Goal: Task Accomplishment & Management: Use online tool/utility

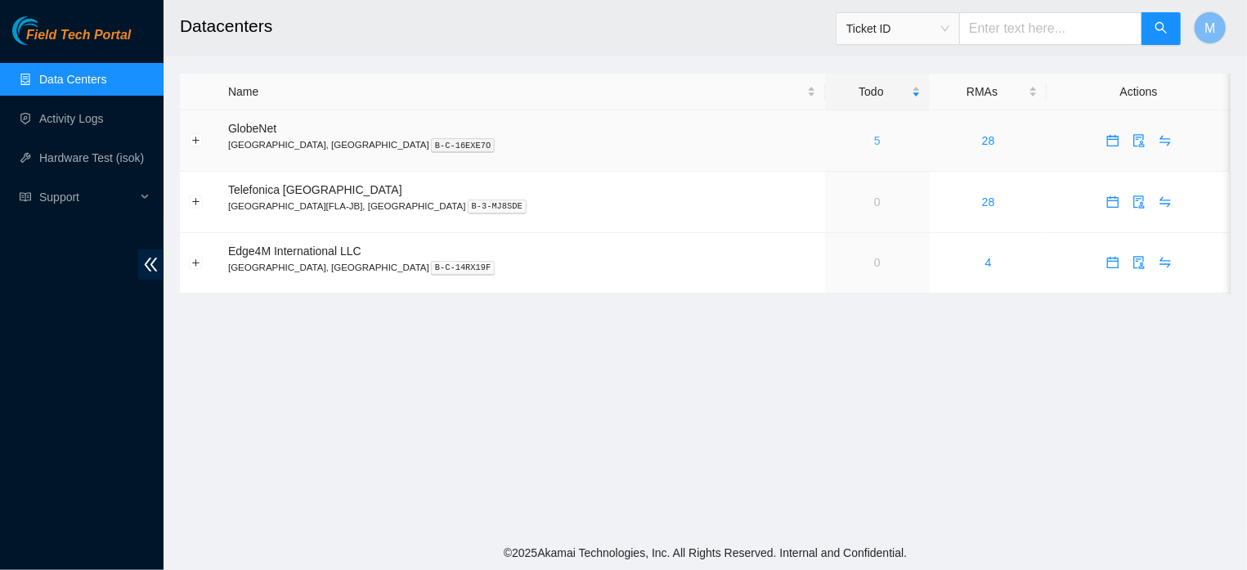
click at [874, 138] on link "5" at bounding box center [877, 140] width 7 height 13
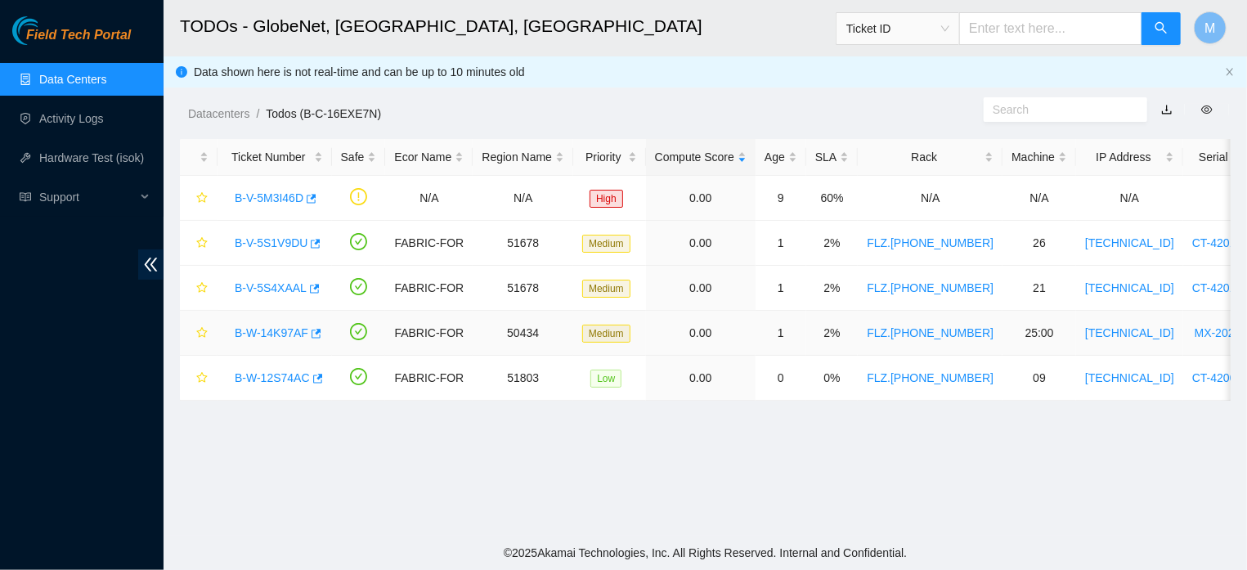
click at [280, 327] on link "B-W-14K97AF" at bounding box center [272, 332] width 74 height 13
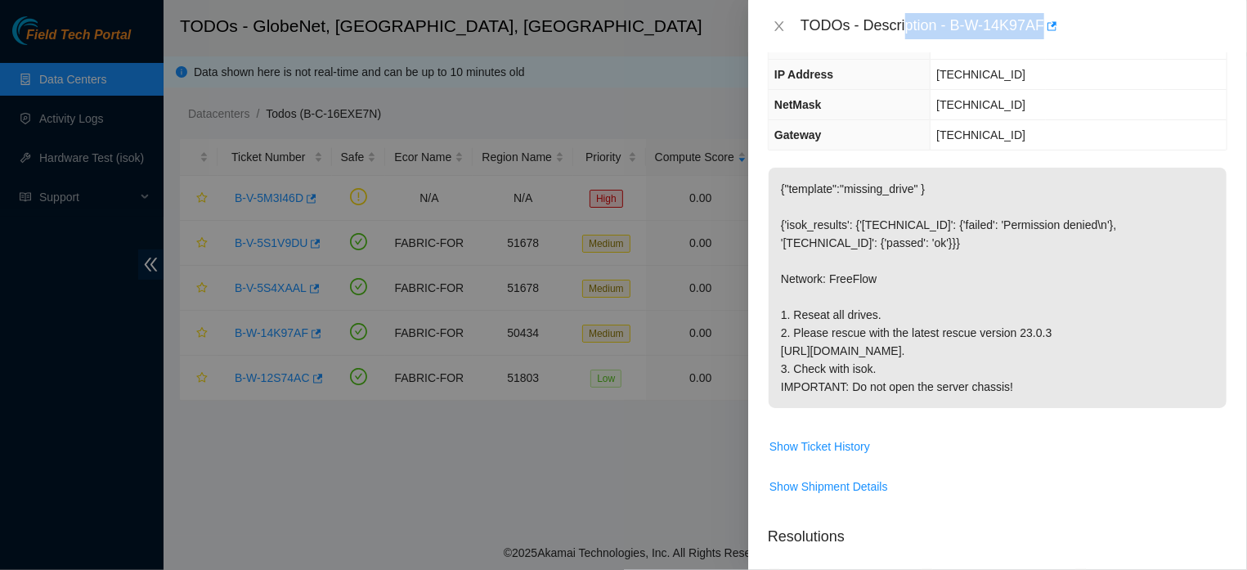
scroll to position [151, 0]
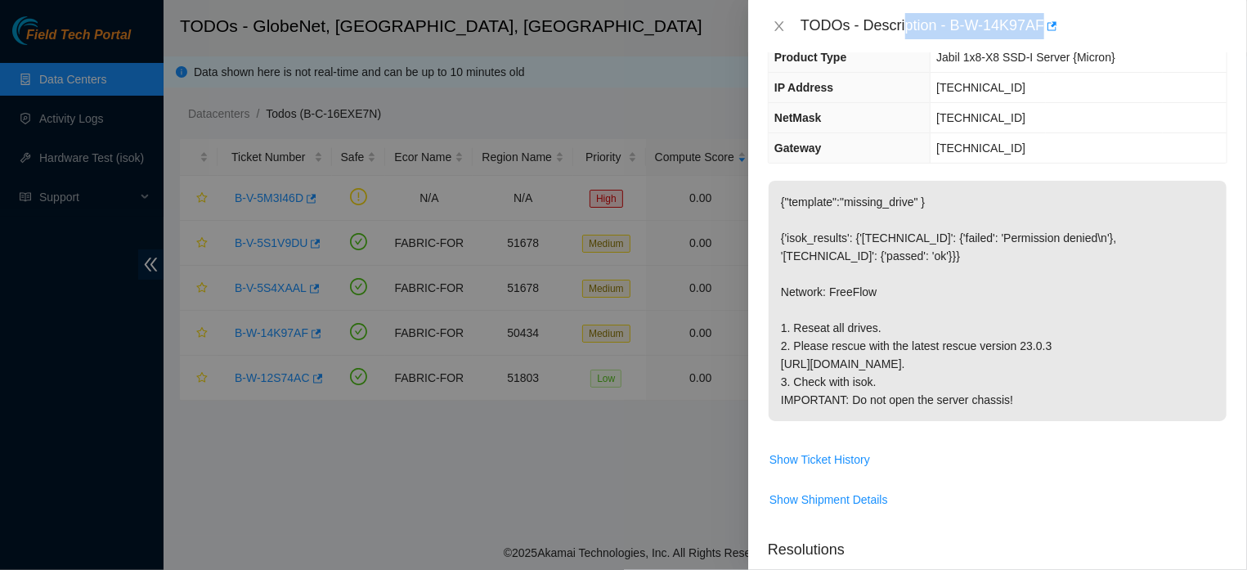
drag, startPoint x: 783, startPoint y: 355, endPoint x: 1078, endPoint y: 445, distance: 308.7
click at [1078, 432] on span "{"template":"missing_drive" } {'isok_results': {'[TECHNICAL_ID]': {'failed': 'P…" at bounding box center [997, 307] width 458 height 252
copy p ""template":"missing_drive" } {'isok_results': {'[TECHNICAL_ID]': {'failed': 'Pe…"
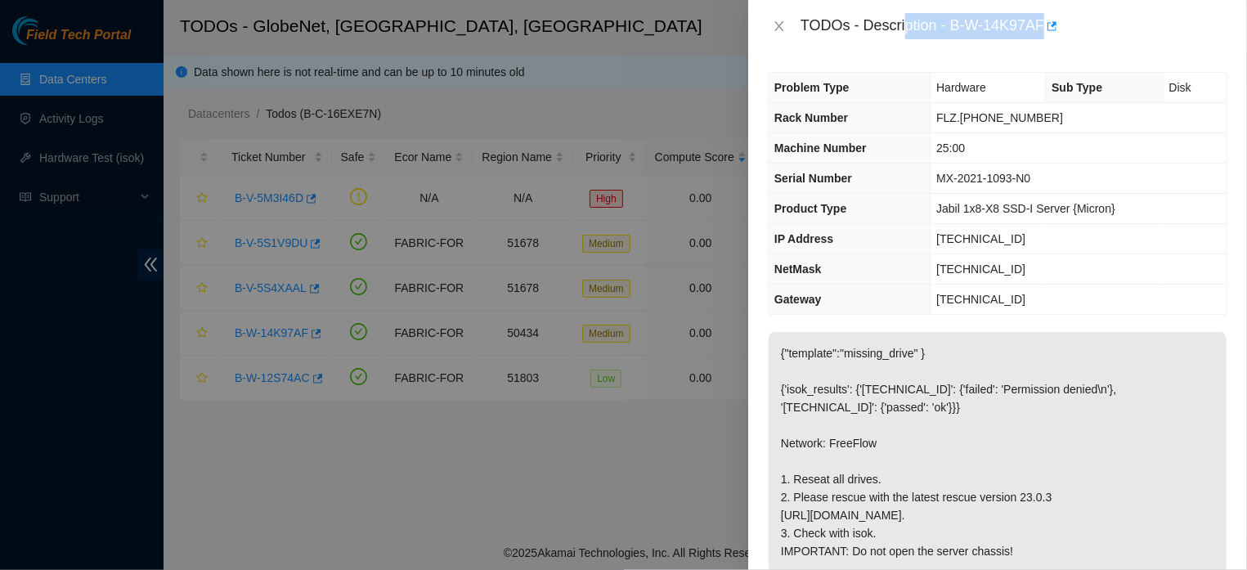
scroll to position [21, 0]
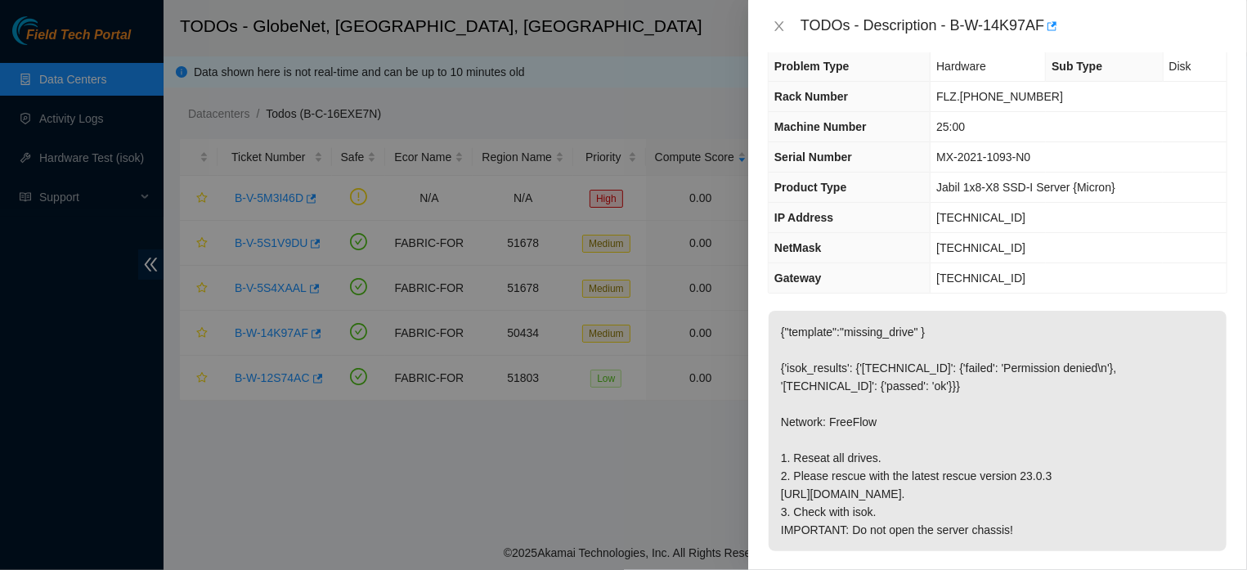
click at [1114, 327] on p "{"template":"missing_drive" } {'isok_results': {'[TECHNICAL_ID]': {'failed': 'P…" at bounding box center [997, 431] width 458 height 240
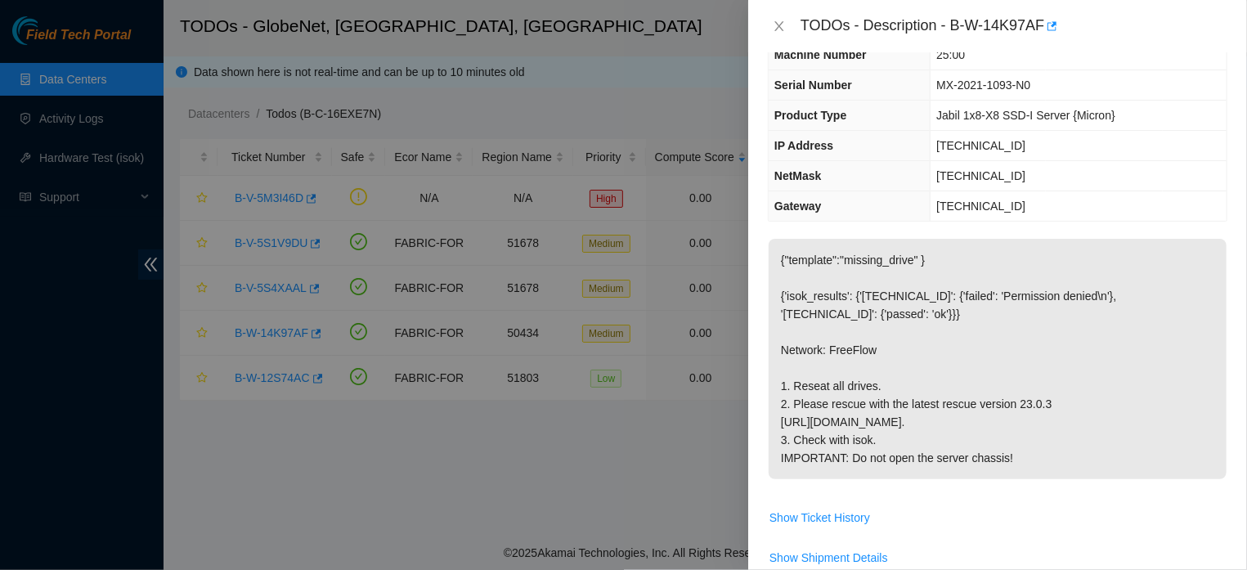
scroll to position [0, 0]
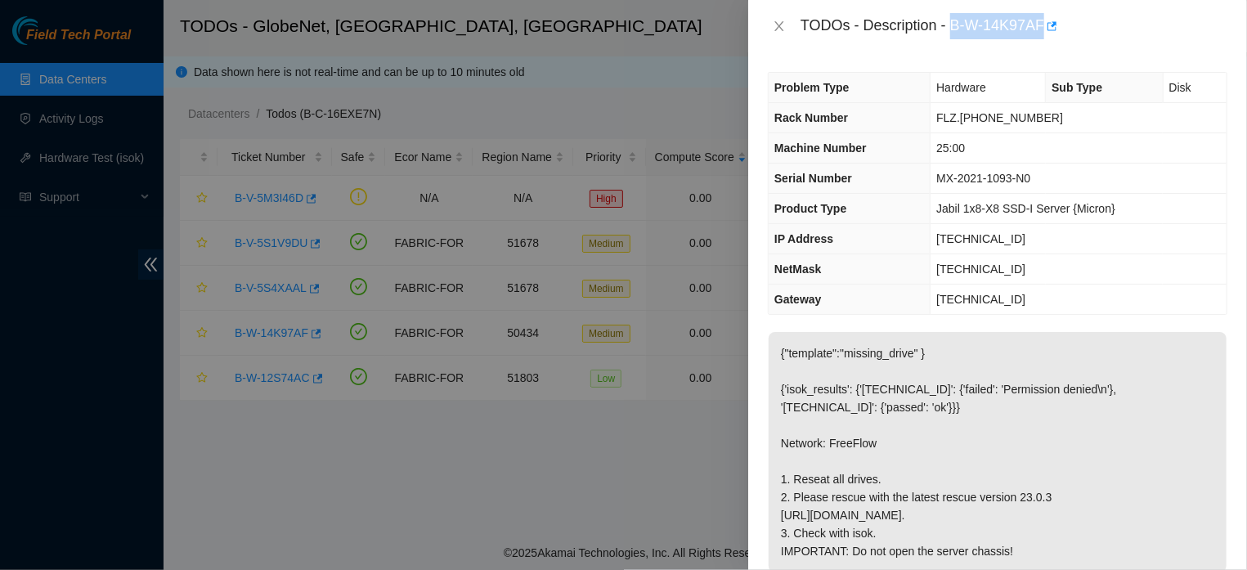
drag, startPoint x: 946, startPoint y: 20, endPoint x: 1032, endPoint y: 32, distance: 87.4
click at [1032, 32] on div "TODOs - Description - B-W-14K97AF" at bounding box center [1013, 26] width 427 height 26
copy div "B-W-14K97AF"
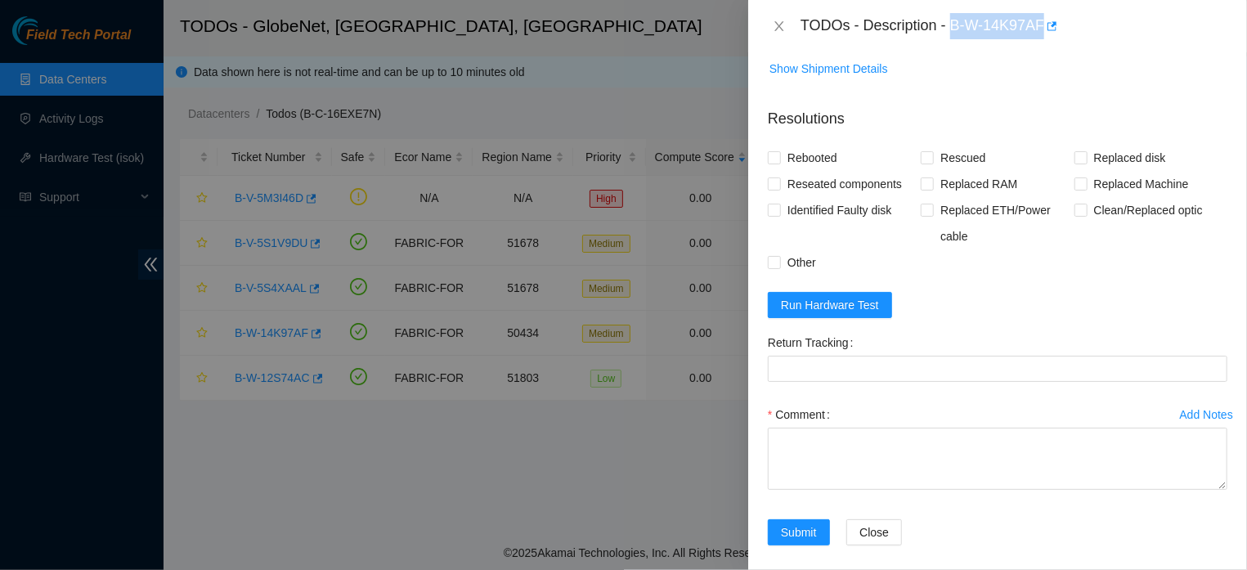
scroll to position [628, 0]
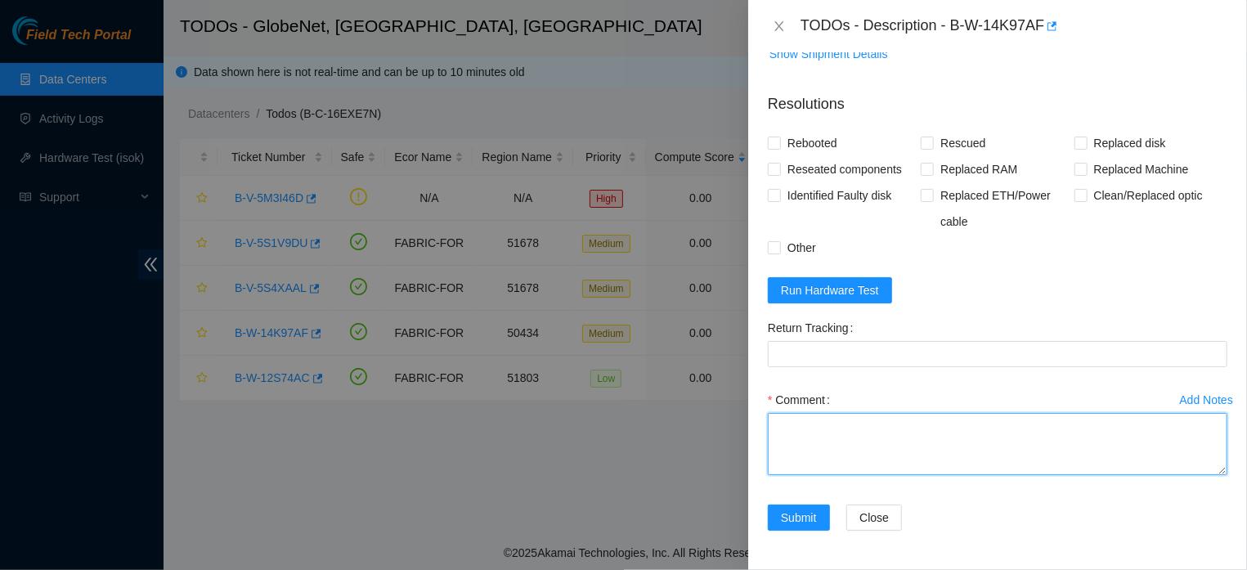
click at [969, 423] on textarea "Comment" at bounding box center [997, 444] width 459 height 62
paste textarea "THE DRIVES WERE RESET AS REQUESTED IN THE TICKET. RESCUE WAS PERFORMED WITH THE…"
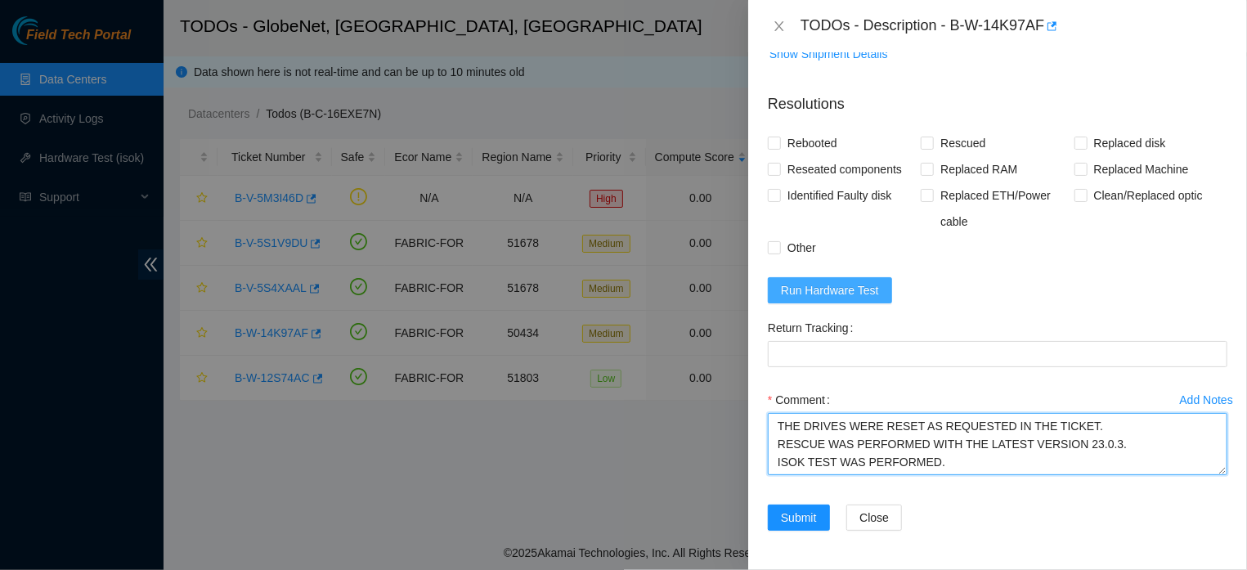
type textarea "THE DRIVES WERE RESET AS REQUESTED IN THE TICKET. RESCUE WAS PERFORMED WITH THE…"
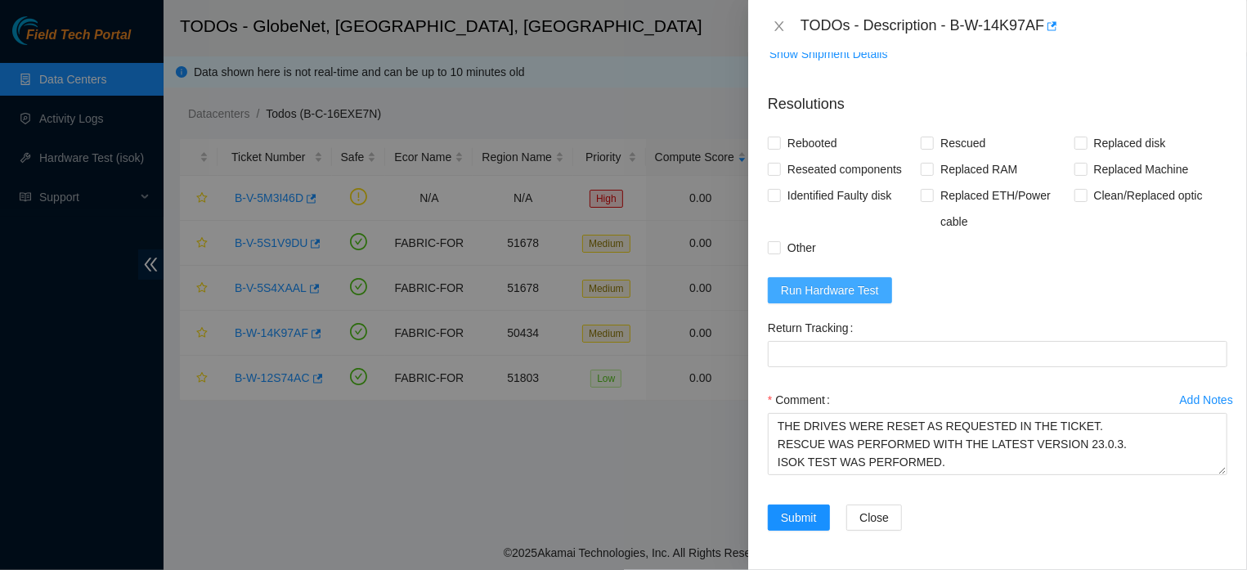
click at [835, 285] on span "Run Hardware Test" at bounding box center [830, 290] width 98 height 18
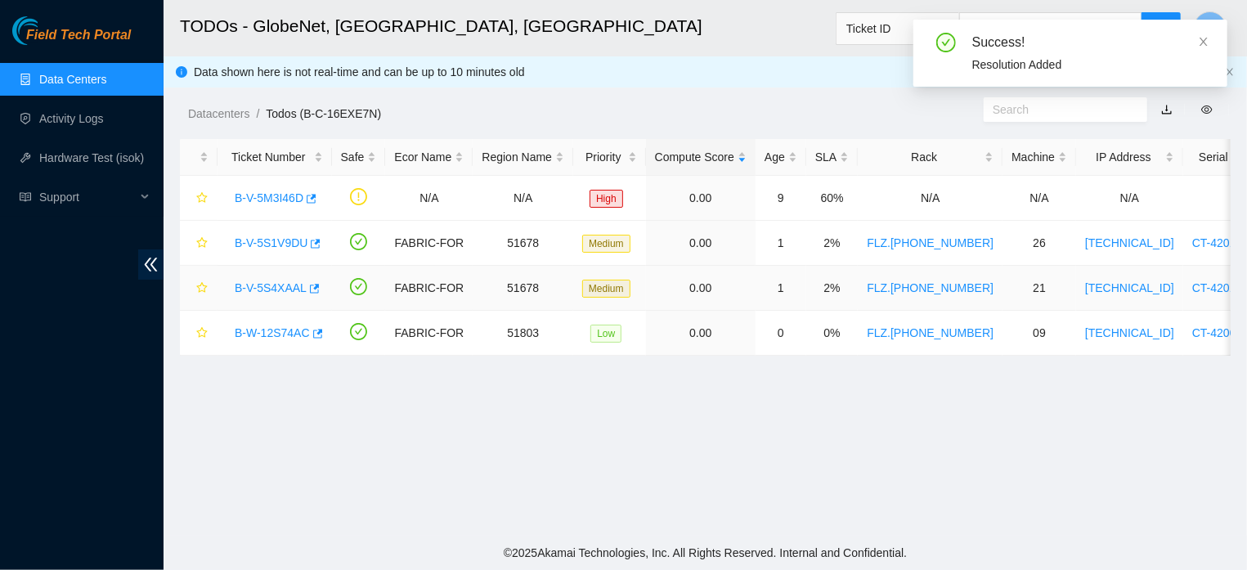
scroll to position [406, 0]
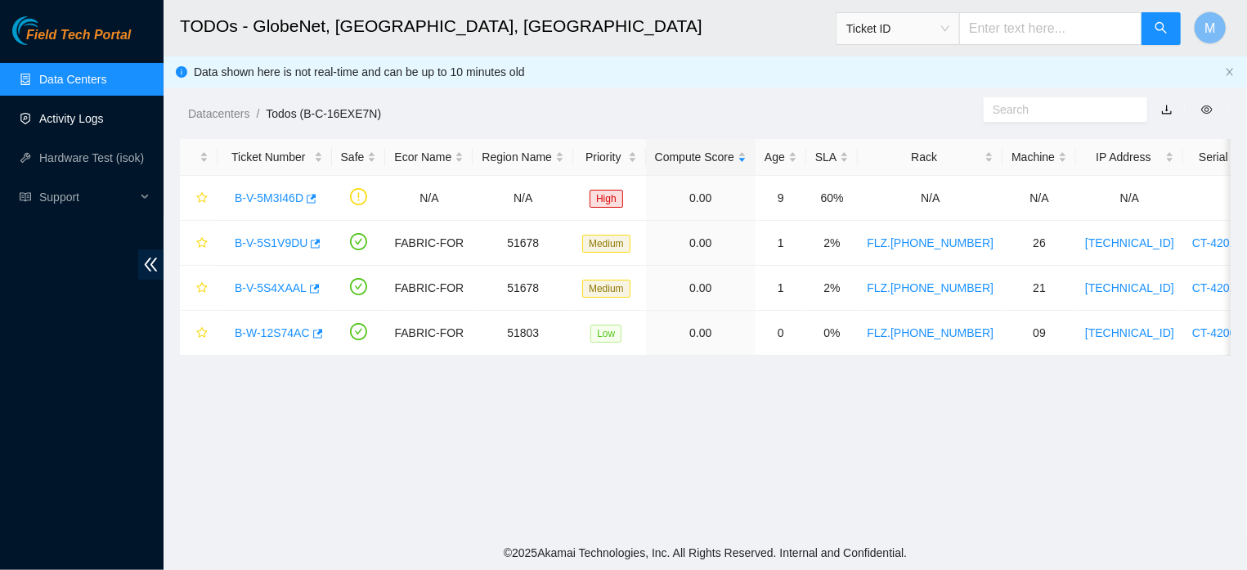
click at [50, 112] on link "Activity Logs" at bounding box center [71, 118] width 65 height 13
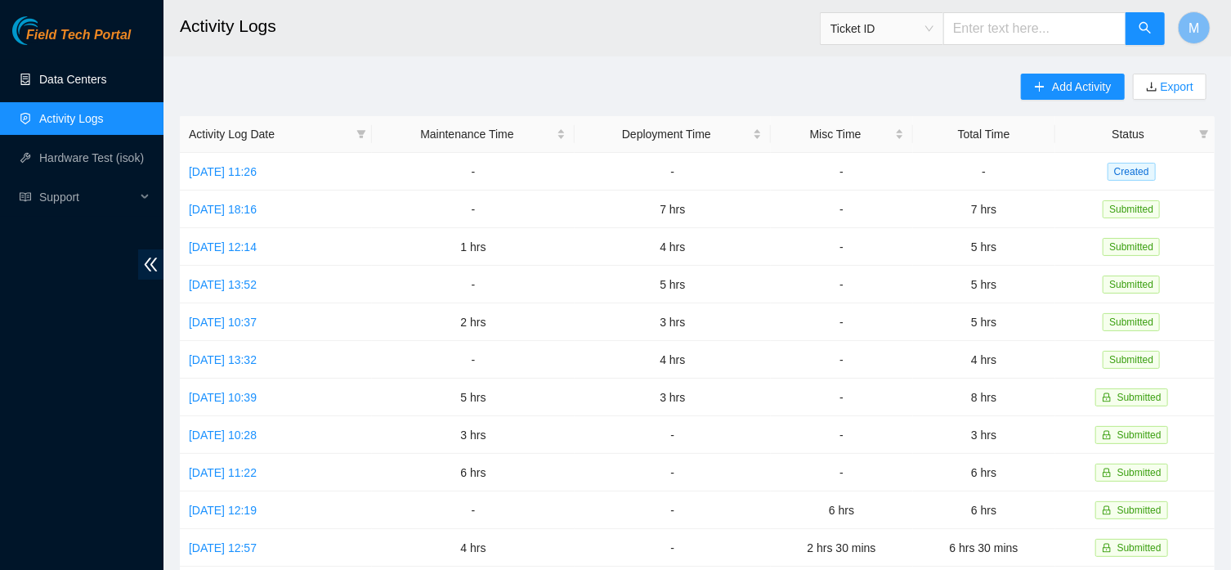
click at [70, 83] on link "Data Centers" at bounding box center [72, 79] width 67 height 13
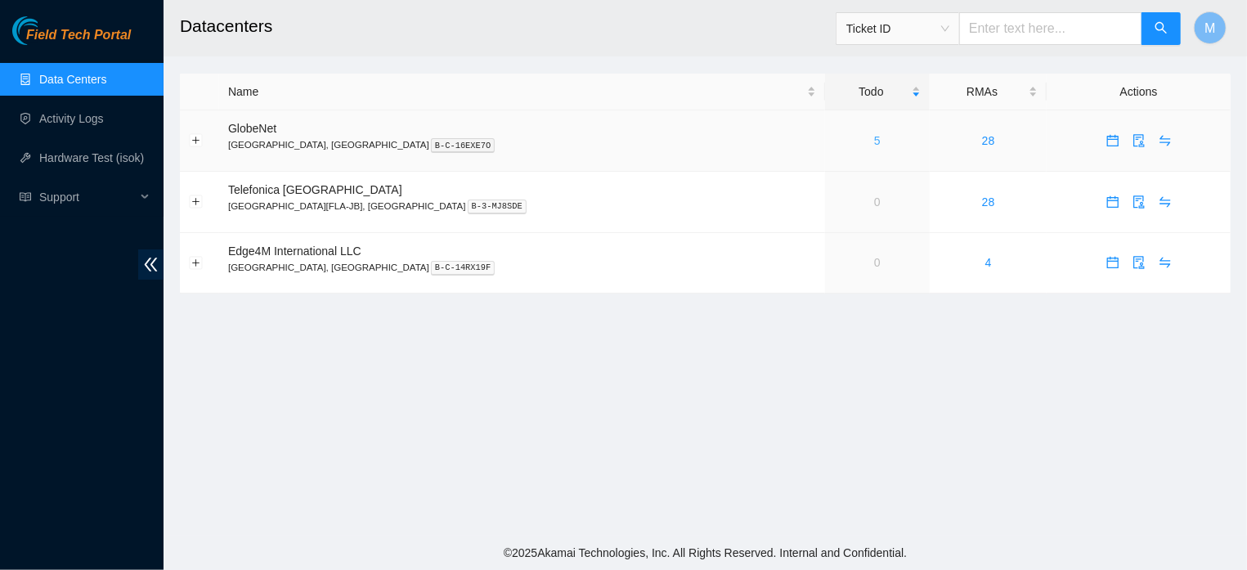
click at [874, 140] on link "5" at bounding box center [877, 140] width 7 height 13
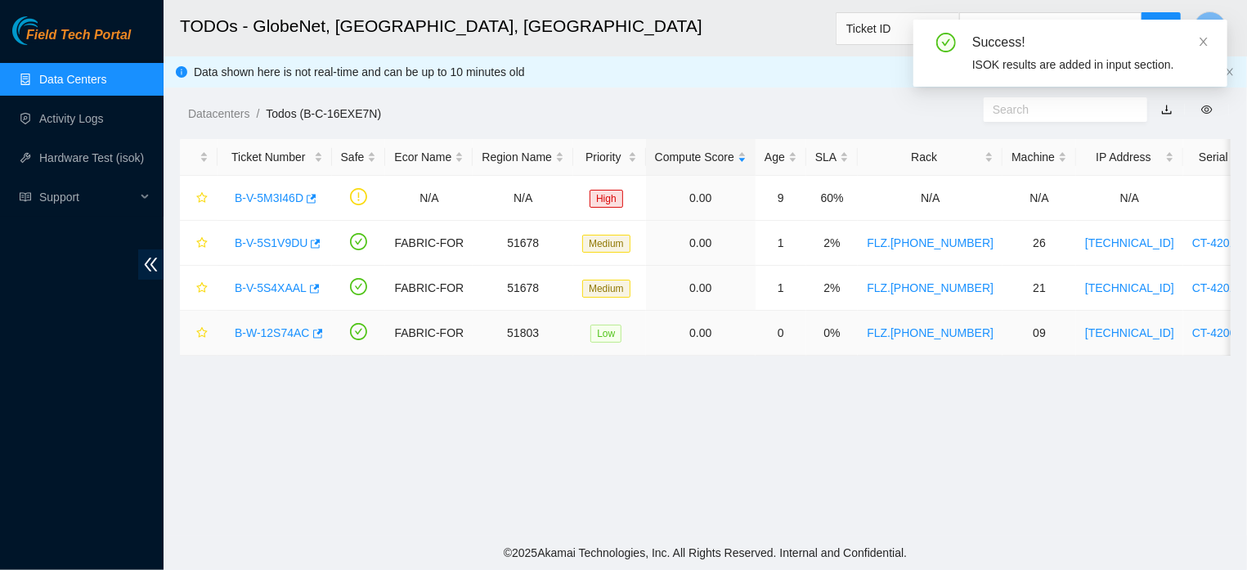
click at [286, 333] on link "B-W-12S74AC" at bounding box center [272, 332] width 75 height 13
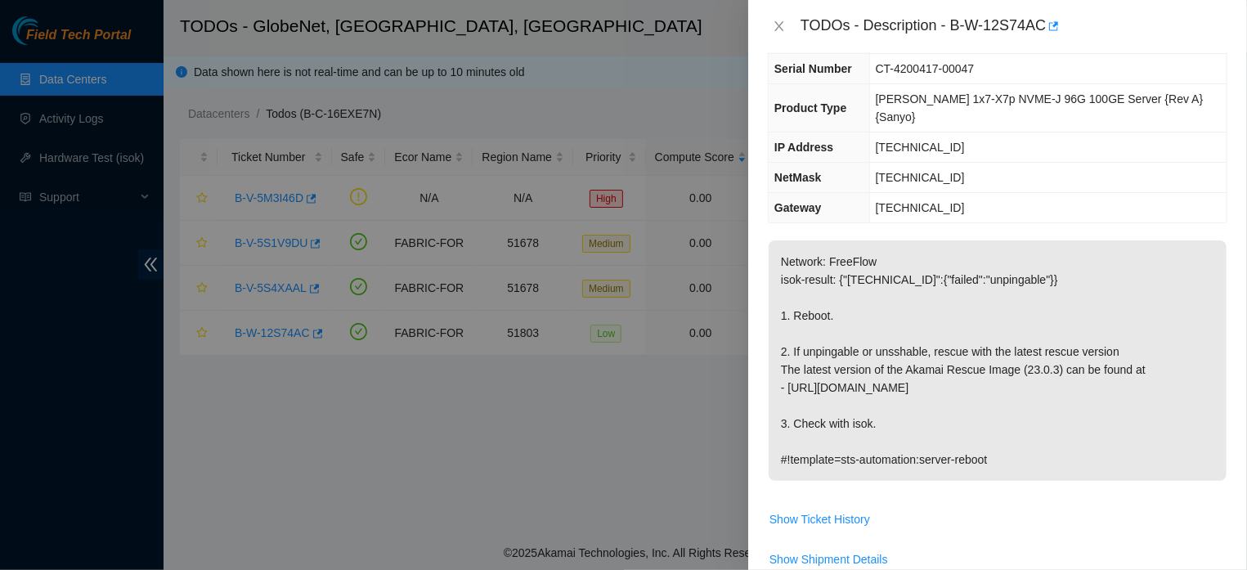
scroll to position [131, 0]
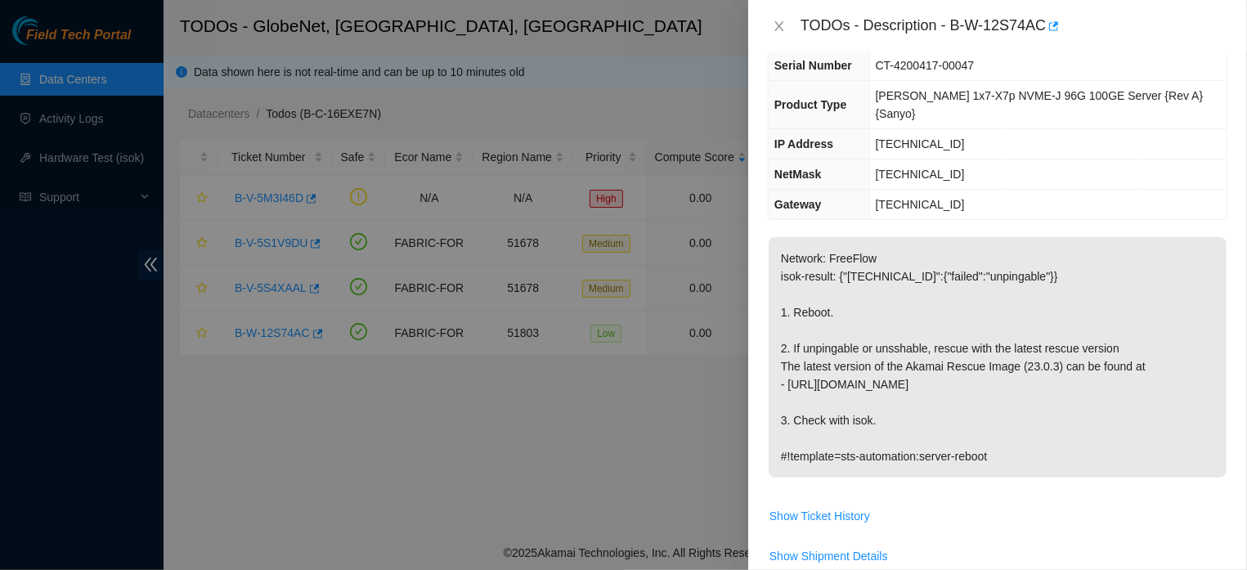
drag, startPoint x: 780, startPoint y: 223, endPoint x: 1046, endPoint y: 445, distance: 347.0
click at [1046, 445] on span "Network: FreeFlow isok-result: {"[TECHNICAL_ID]":{"failed":"unpingable"}} 1. Re…" at bounding box center [997, 363] width 458 height 252
copy p "Network: FreeFlow isok-result: {"[TECHNICAL_ID]":{"failed":"unpingable"}} 1. Re…"
drag, startPoint x: 944, startPoint y: 24, endPoint x: 1039, endPoint y: 30, distance: 95.0
copy div "B-W-12S74AC"
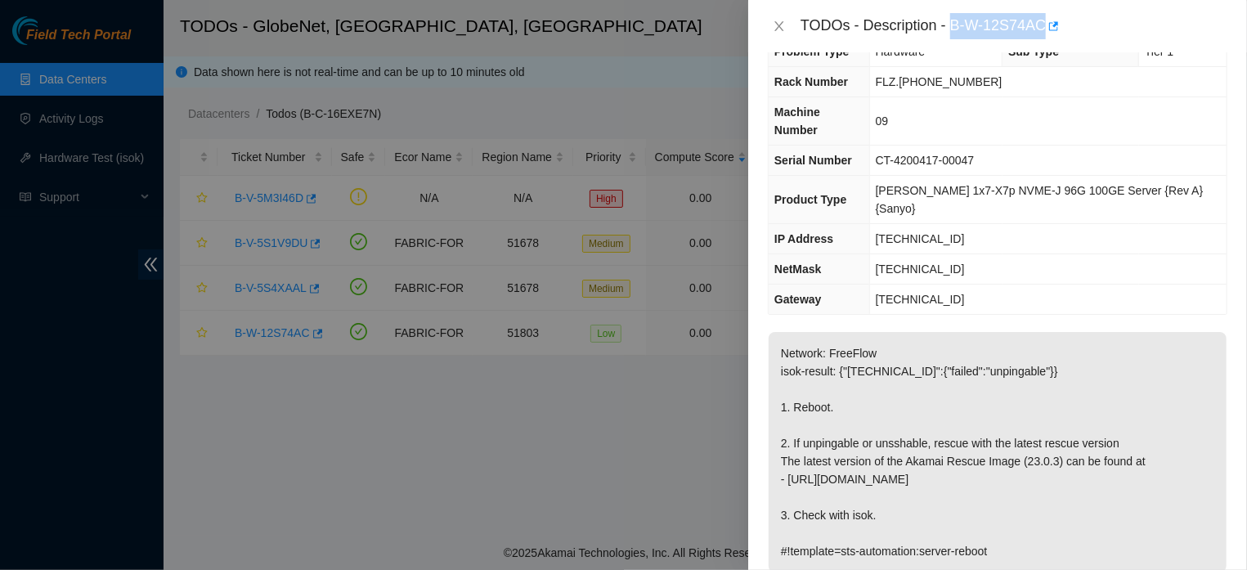
scroll to position [16, 0]
